Goal: Task Accomplishment & Management: Manage account settings

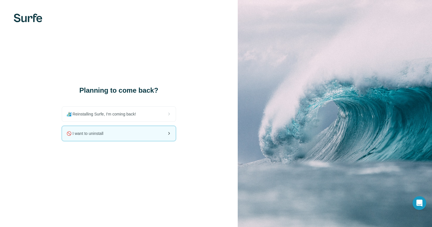
click at [135, 134] on div "🚫 I want to uninstall" at bounding box center [119, 133] width 114 height 15
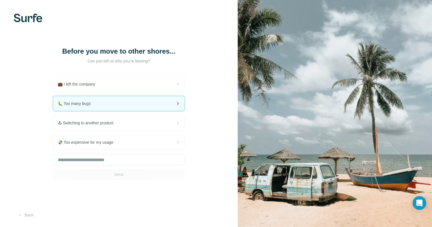
click at [129, 103] on div "🐛 Too many bugs" at bounding box center [118, 103] width 131 height 15
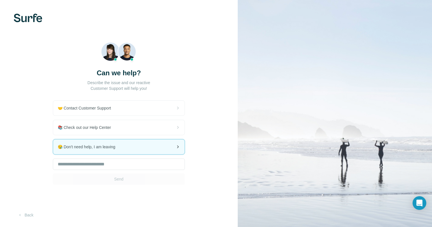
click at [144, 146] on div "😪 Don't need help, I am leaving" at bounding box center [118, 147] width 131 height 15
